Goal: Transaction & Acquisition: Obtain resource

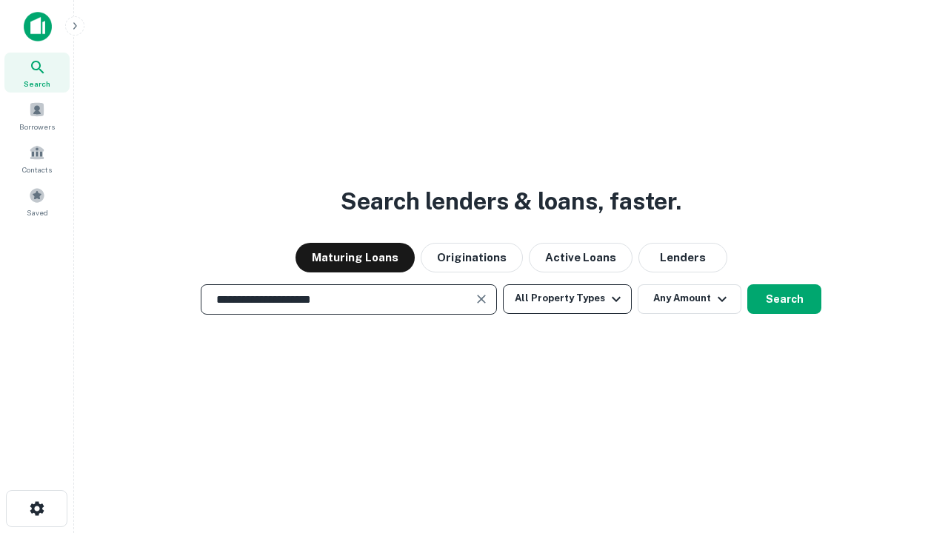
type input "**********"
click at [567, 299] on button "All Property Types" at bounding box center [567, 299] width 129 height 30
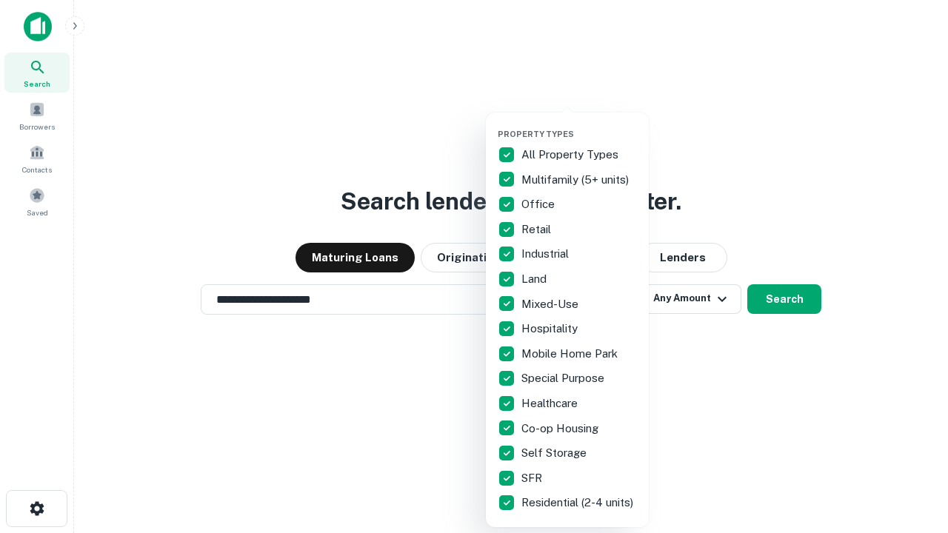
click at [579, 124] on button "button" at bounding box center [579, 124] width 163 height 1
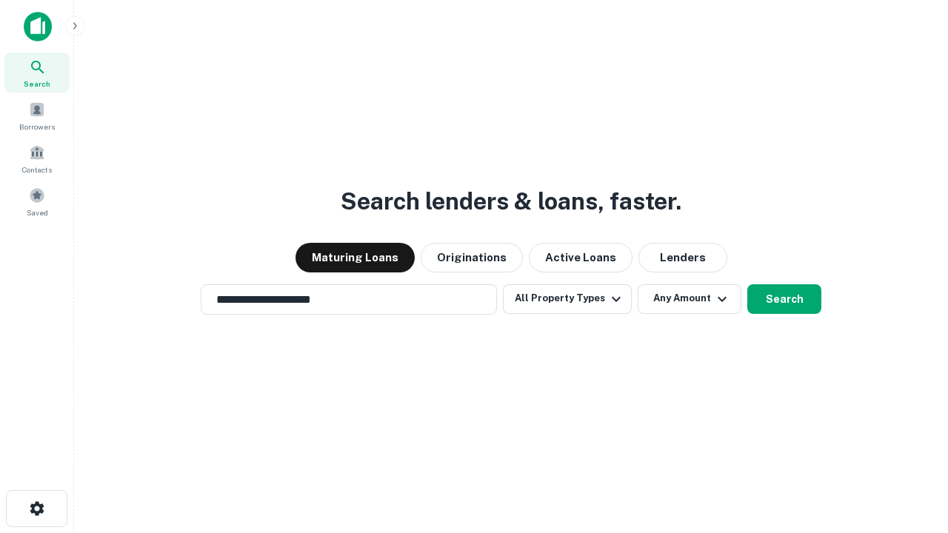
scroll to position [23, 0]
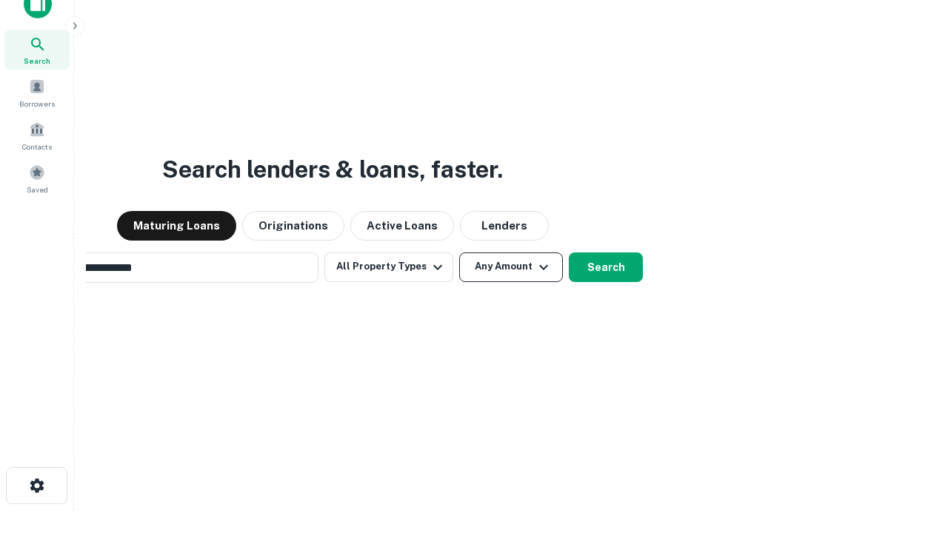
click at [459, 253] on button "Any Amount" at bounding box center [511, 268] width 104 height 30
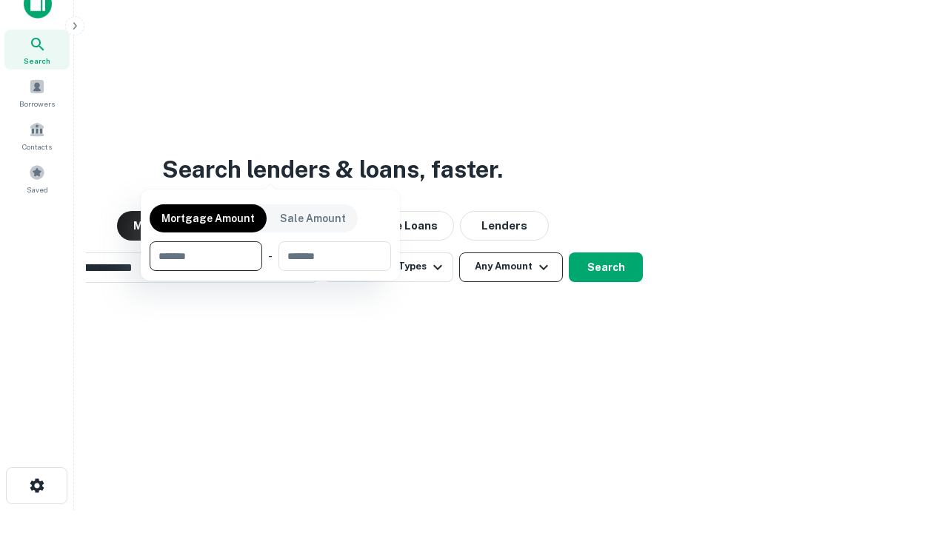
scroll to position [24, 0]
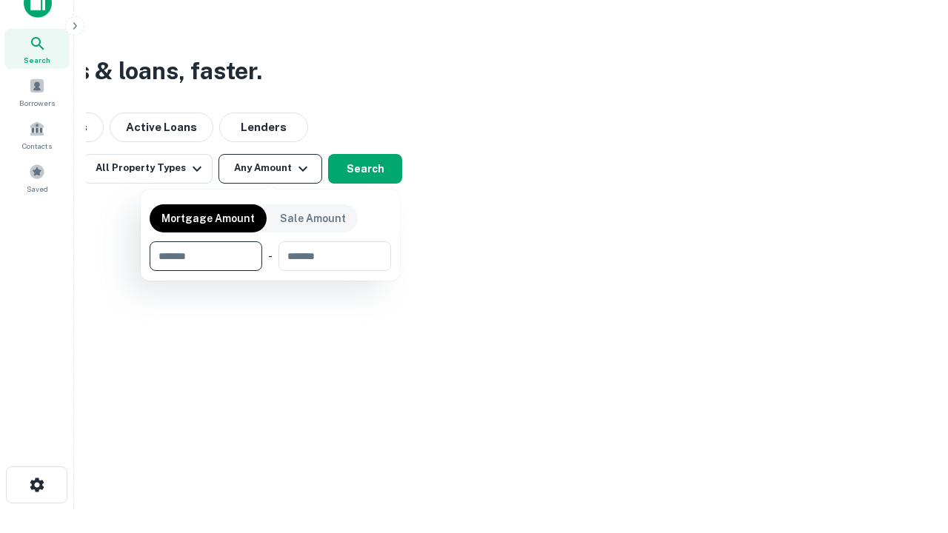
type input "*******"
click at [270, 271] on button "button" at bounding box center [271, 271] width 242 height 1
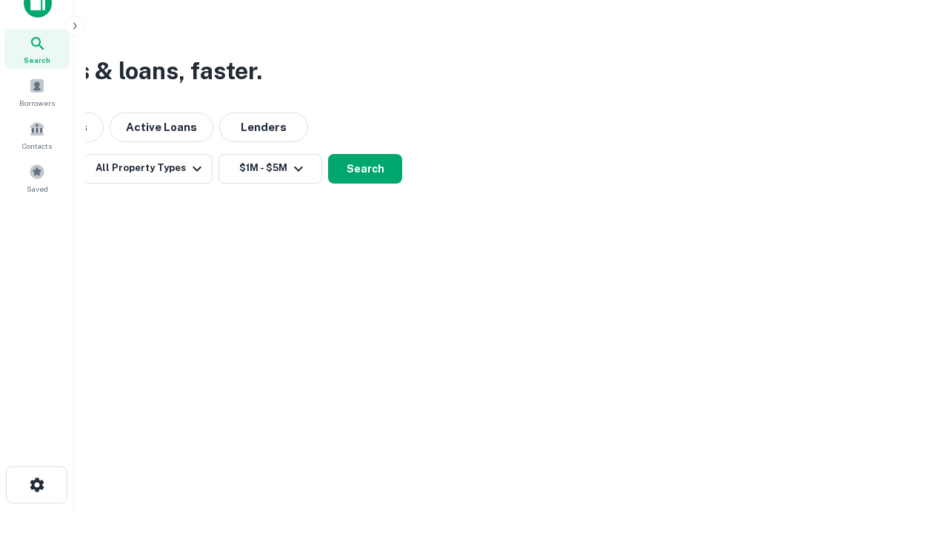
scroll to position [23, 0]
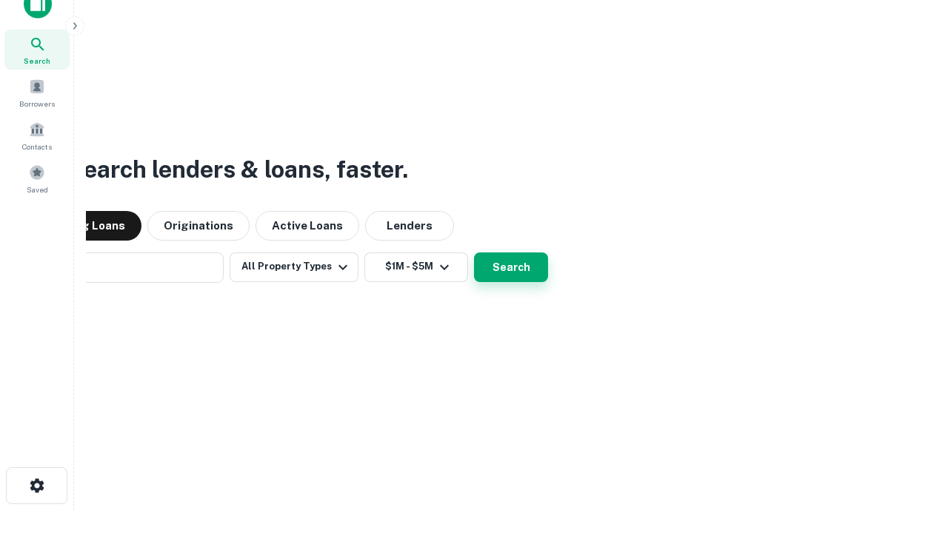
click at [474, 253] on button "Search" at bounding box center [511, 268] width 74 height 30
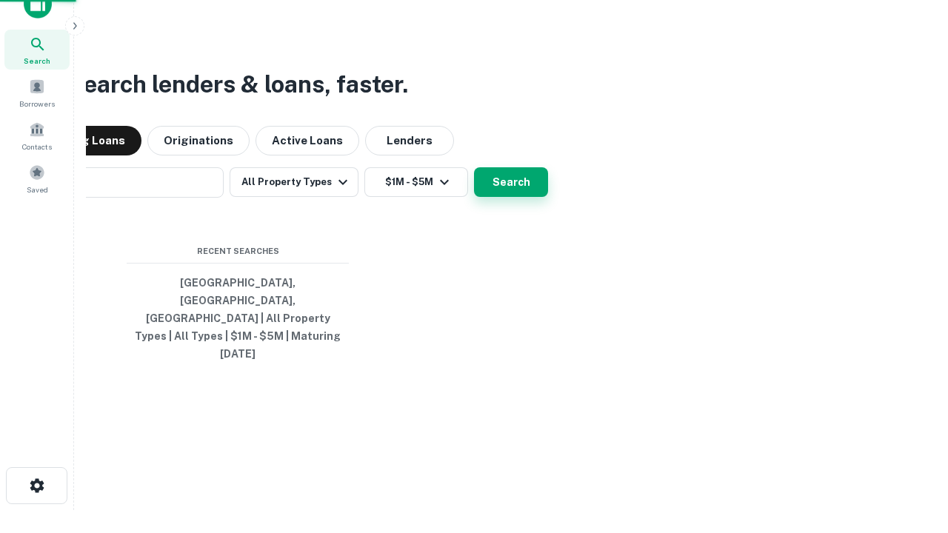
scroll to position [24, 0]
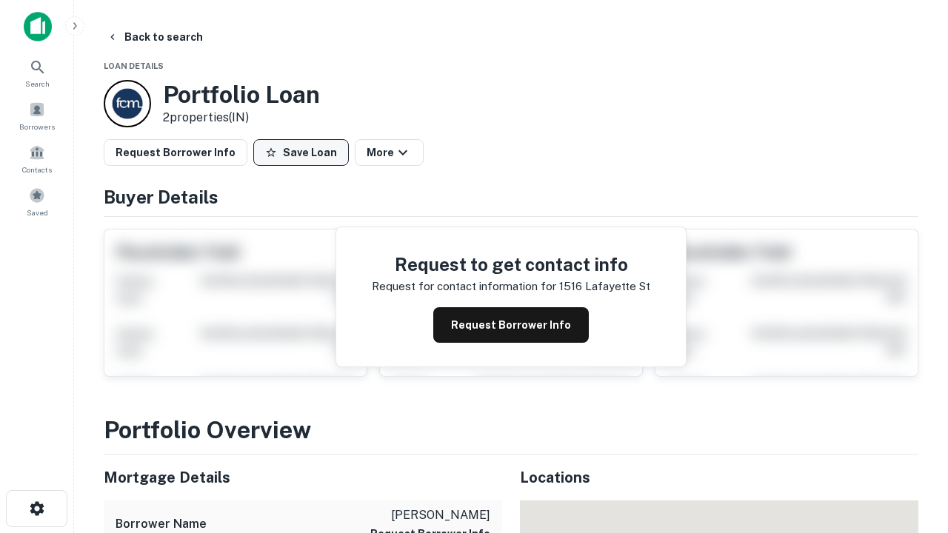
click at [301, 153] on button "Save Loan" at bounding box center [301, 152] width 96 height 27
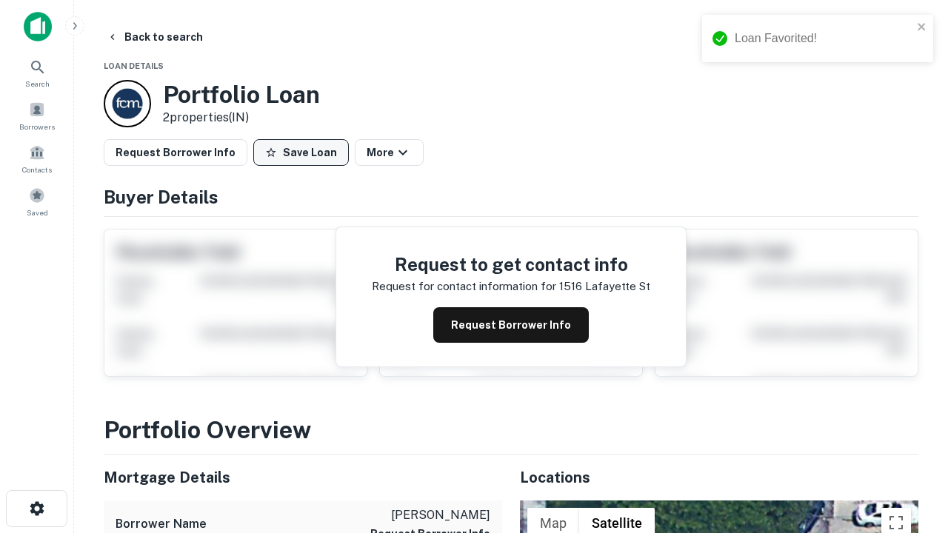
click at [304, 153] on button "Save Loan" at bounding box center [301, 152] width 96 height 27
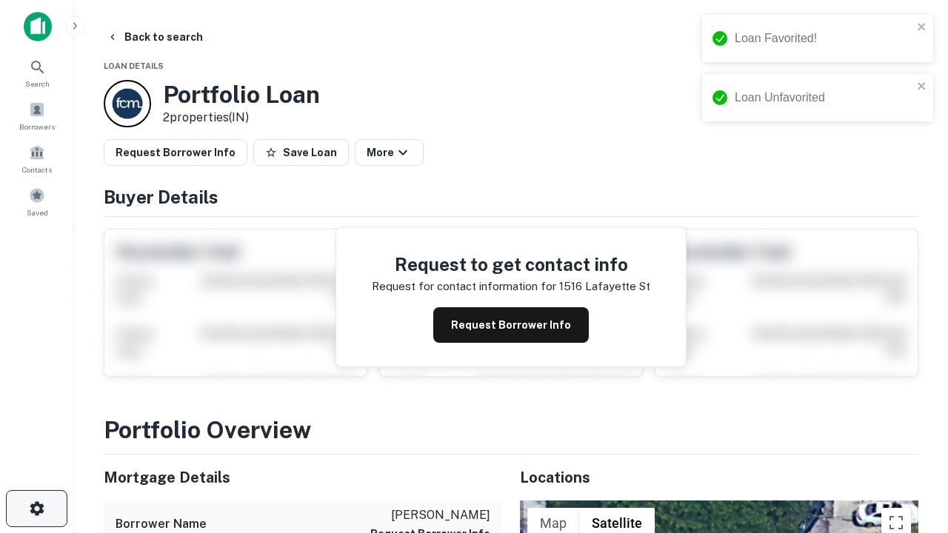
click at [36, 509] on icon "button" at bounding box center [37, 509] width 18 height 18
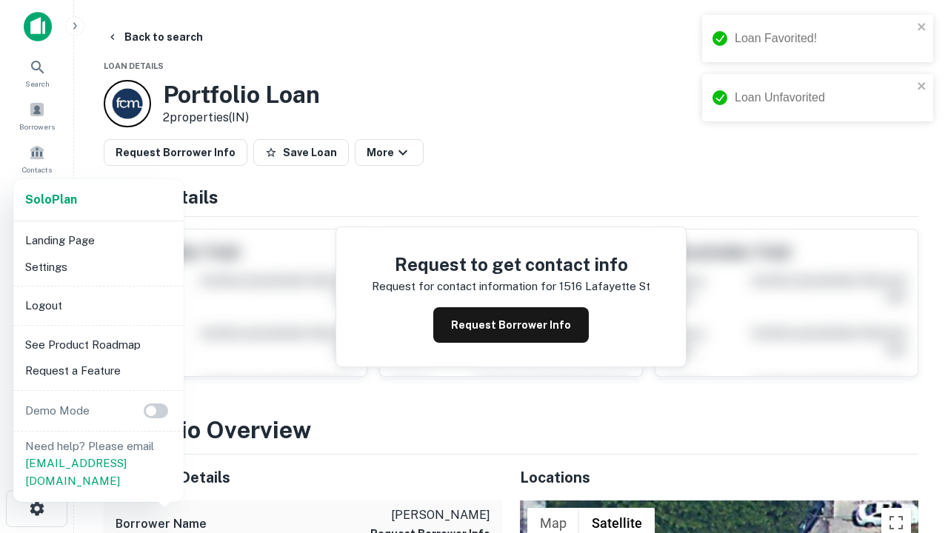
click at [98, 305] on li "Logout" at bounding box center [98, 306] width 159 height 27
